Goal: Check status: Check status

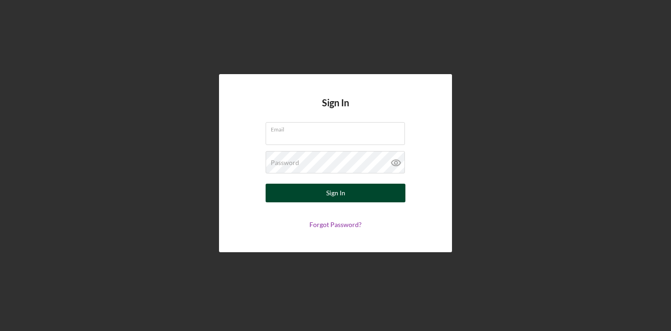
type input "[EMAIL_ADDRESS][DOMAIN_NAME]"
click at [371, 196] on button "Sign In" at bounding box center [336, 193] width 140 height 19
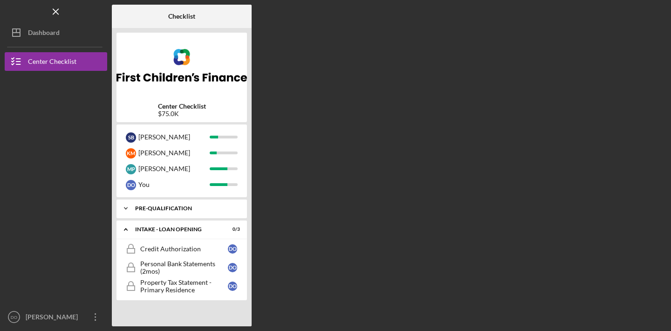
click at [212, 211] on div "Icon/Expander Pre-Qualification 5 / 5" at bounding box center [181, 208] width 130 height 19
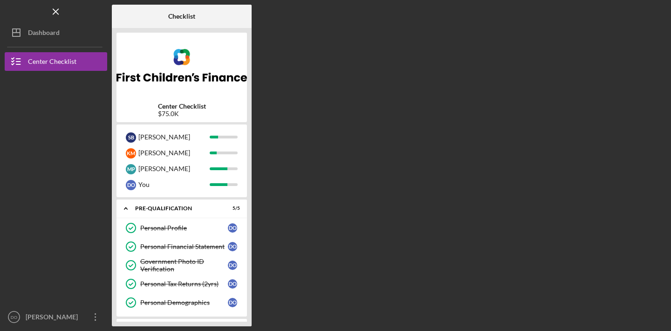
click at [375, 178] on div "Checklist Center Checklist $75.0K S B [PERSON_NAME] [PERSON_NAME] D O You Icon/…" at bounding box center [389, 166] width 555 height 322
click at [228, 111] on div "Center Checklist $75.0K" at bounding box center [181, 110] width 130 height 15
